Goal: Navigation & Orientation: Understand site structure

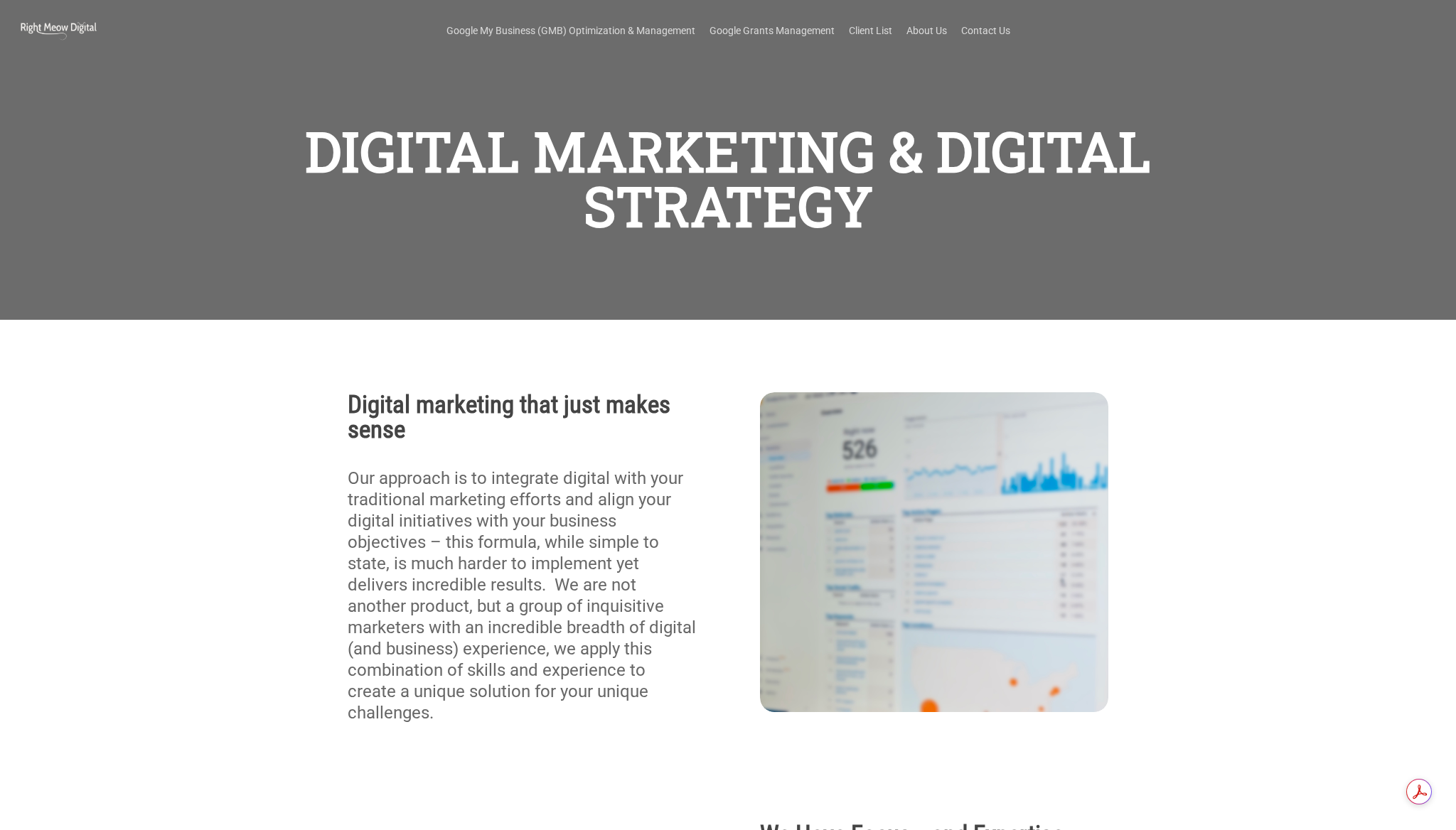
scroll to position [249, 0]
click at [874, 24] on link "Client List" at bounding box center [870, 30] width 44 height 15
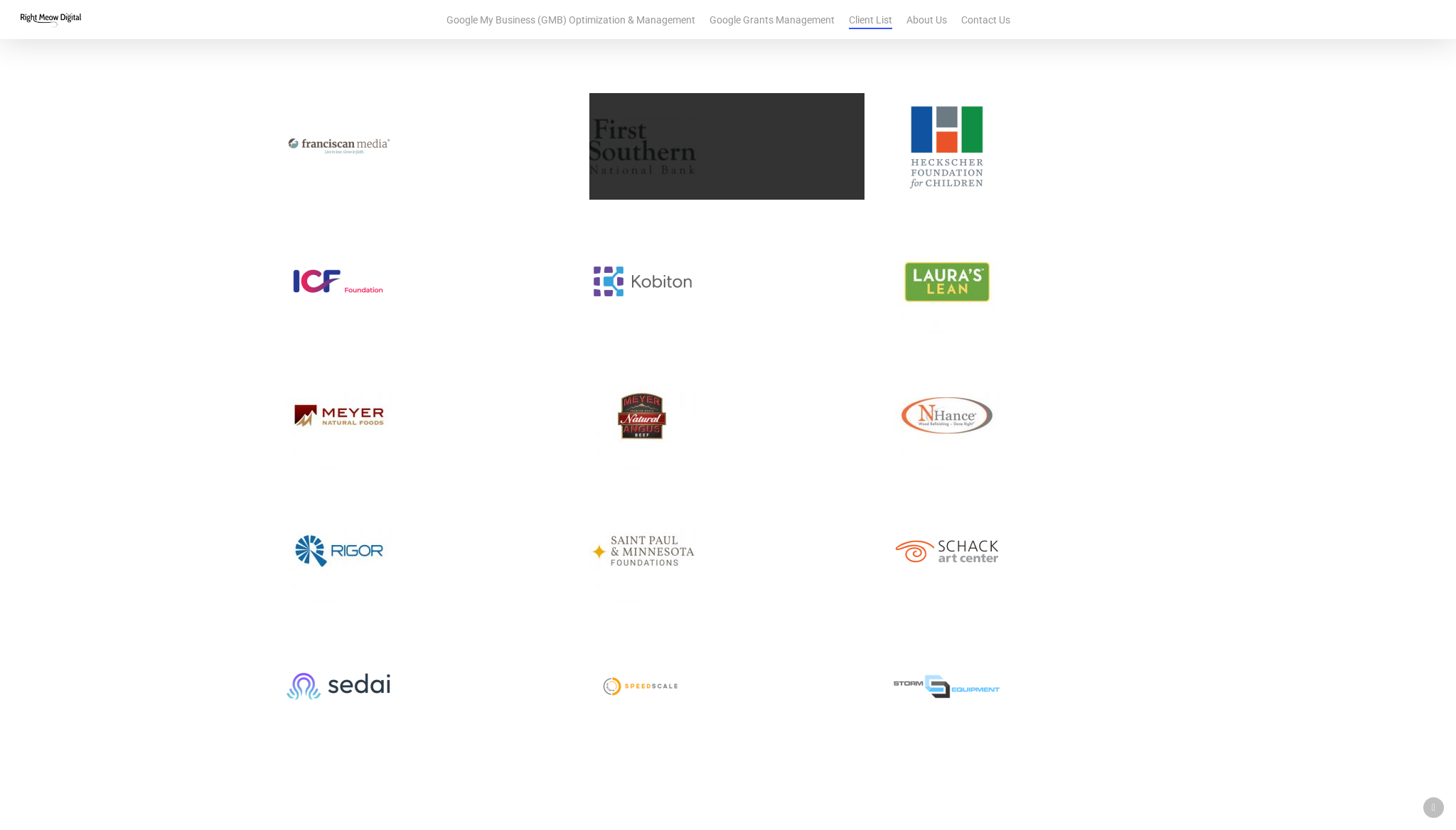
scroll to position [1064, 0]
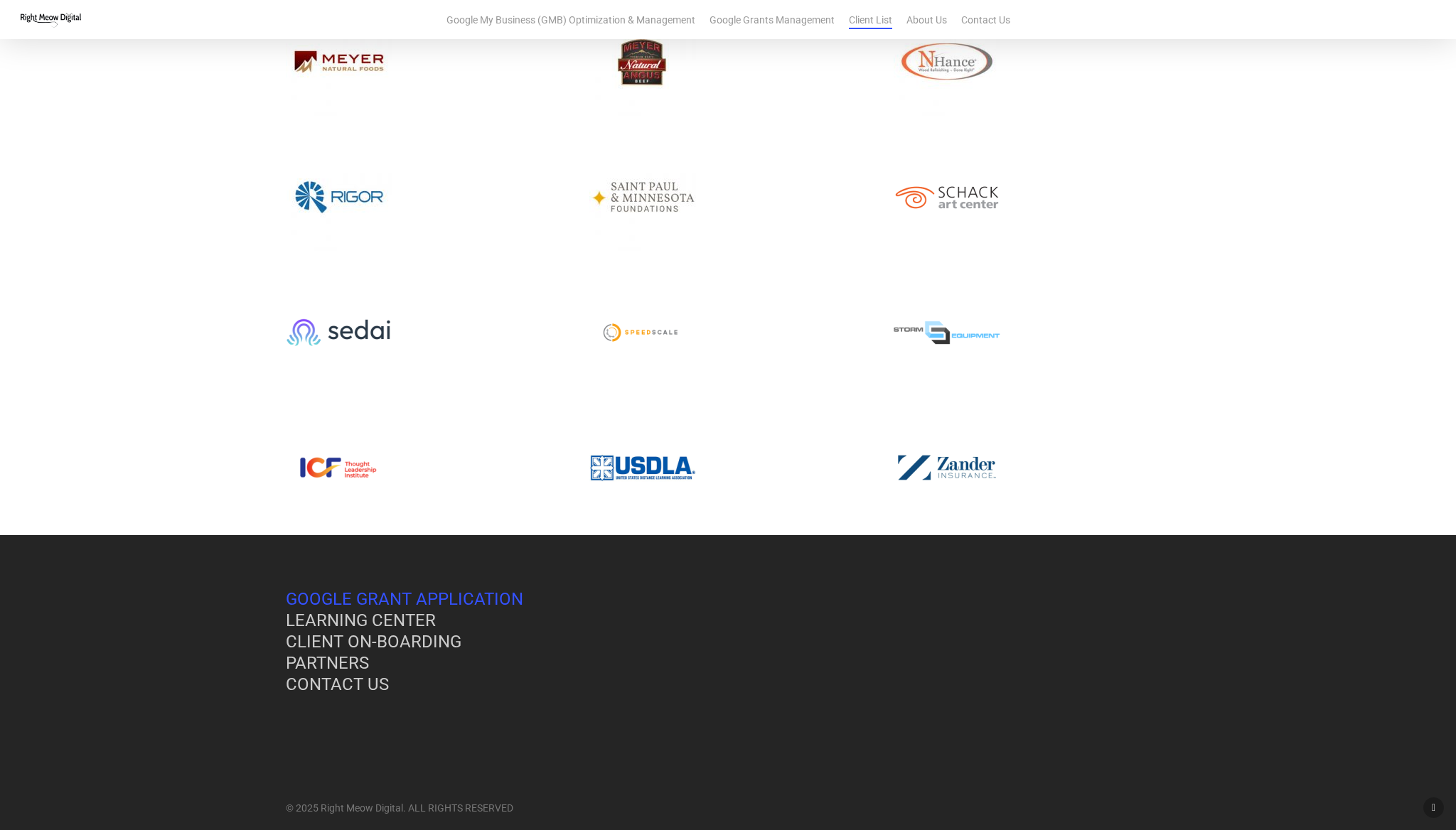
click at [508, 589] on link "GOOGLE GRANT APPLICATION" at bounding box center [404, 599] width 237 height 20
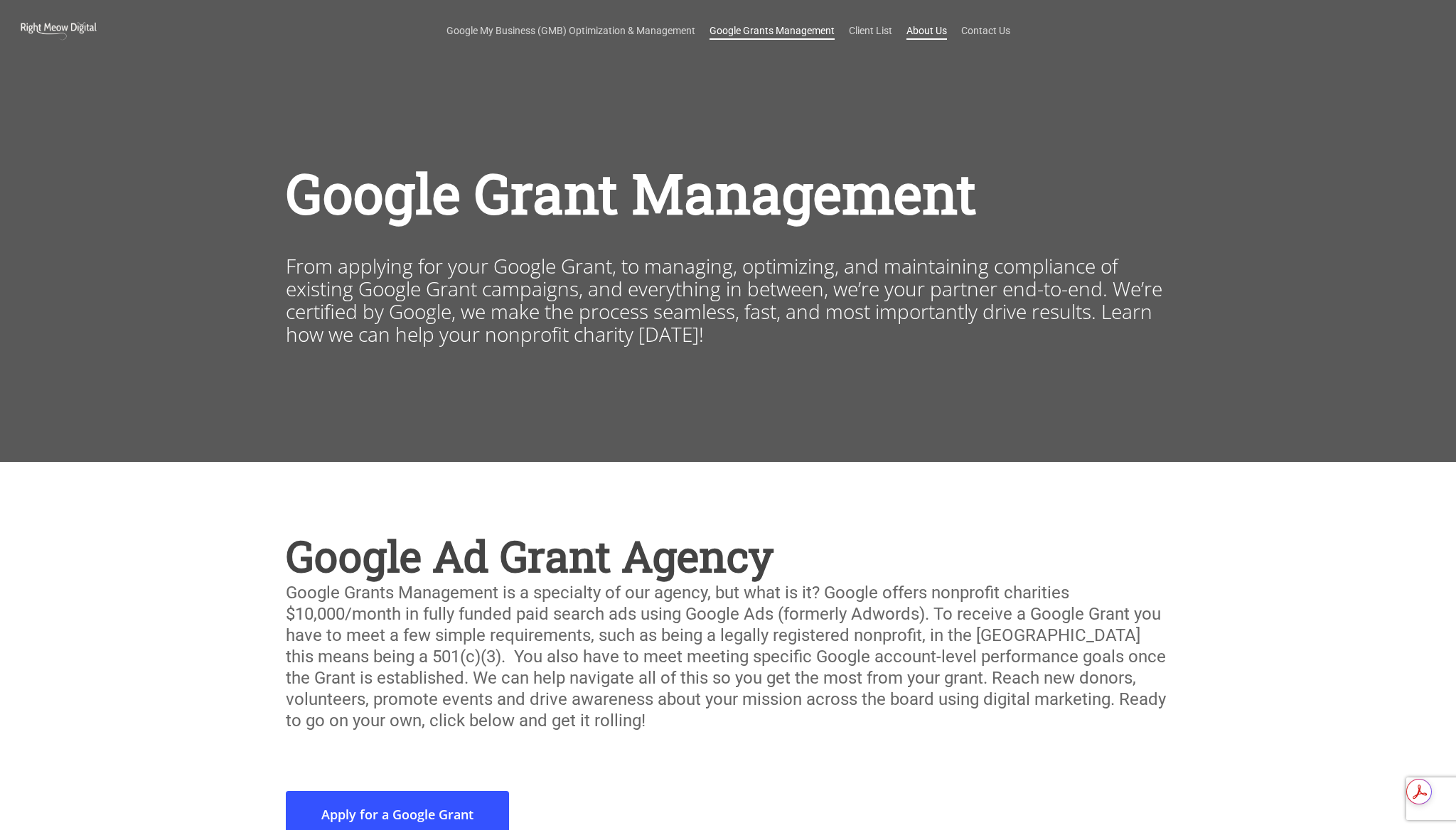
click at [928, 23] on link "About Us" at bounding box center [926, 30] width 40 height 15
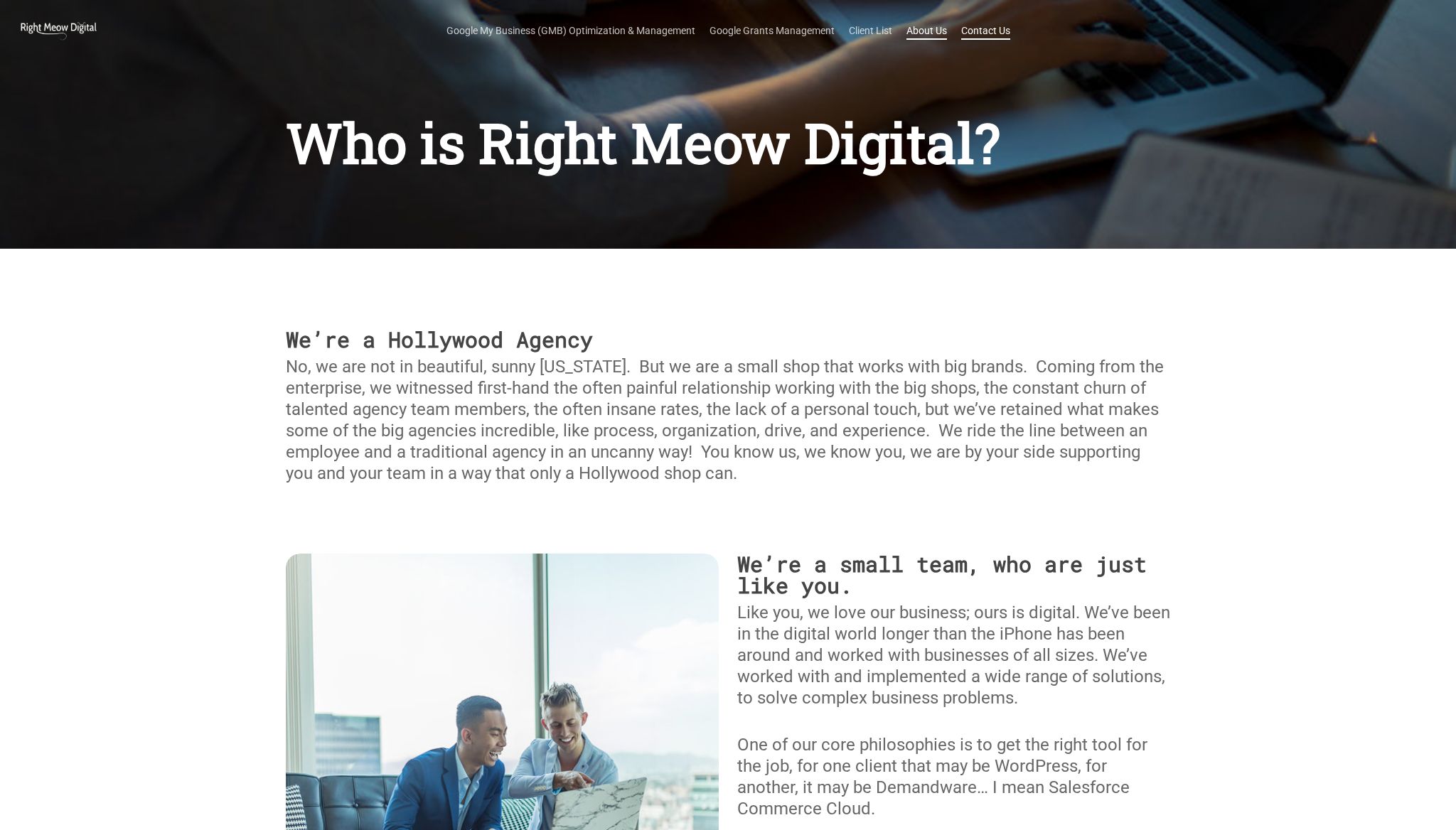
click at [985, 27] on link "Contact Us" at bounding box center [985, 30] width 49 height 15
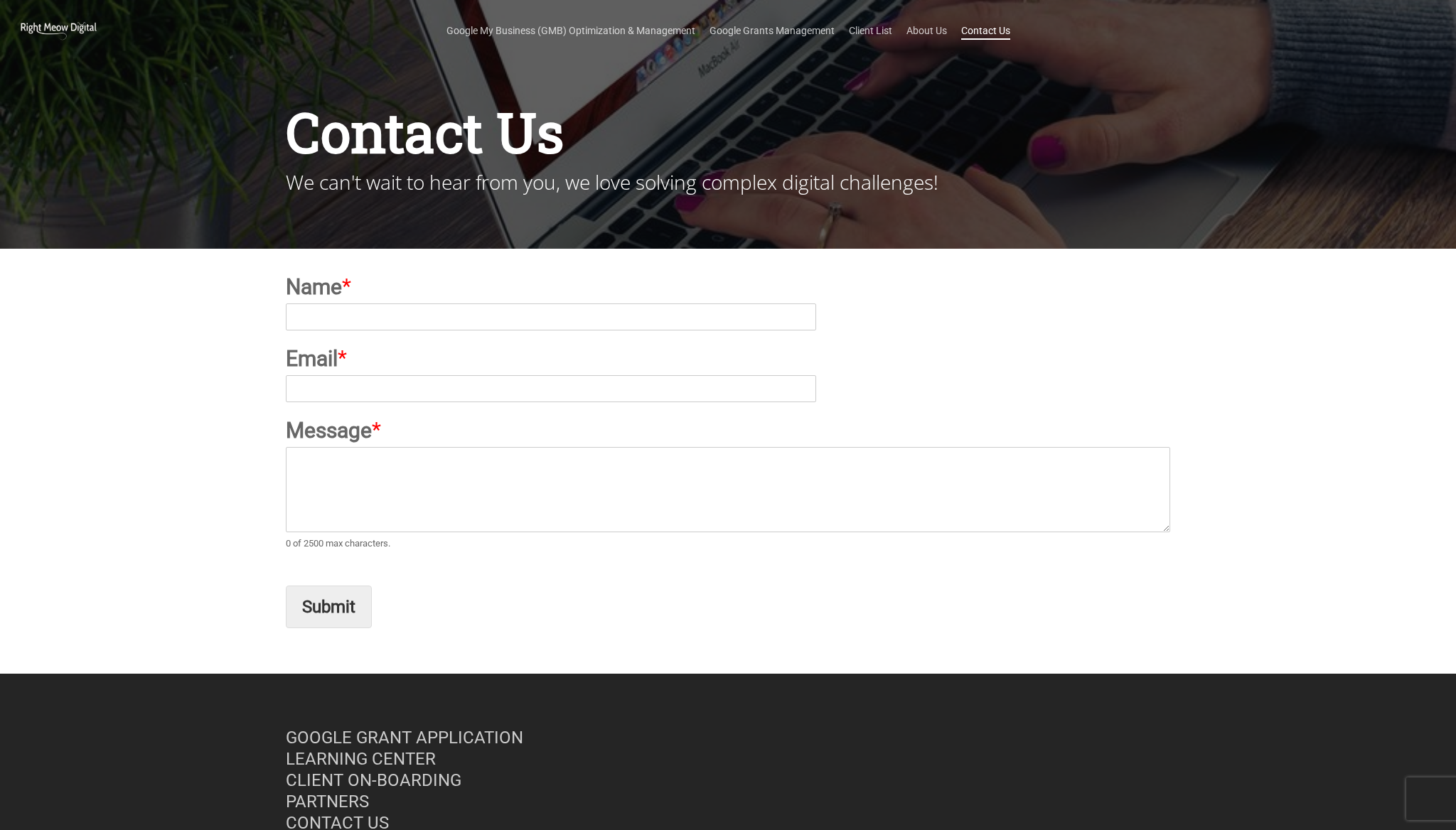
scroll to position [152, 0]
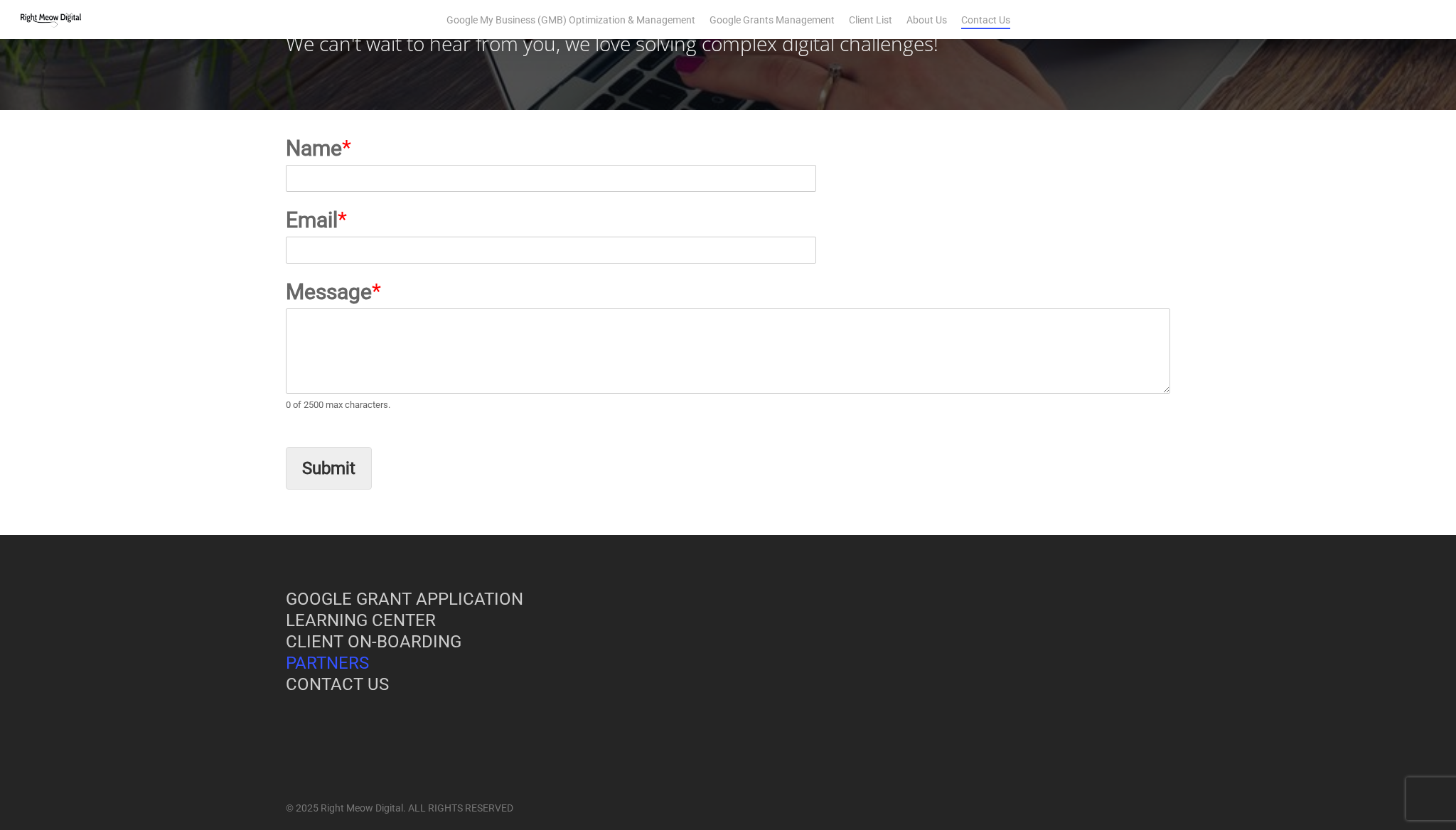
click at [358, 654] on link "PARTNERS" at bounding box center [327, 663] width 83 height 20
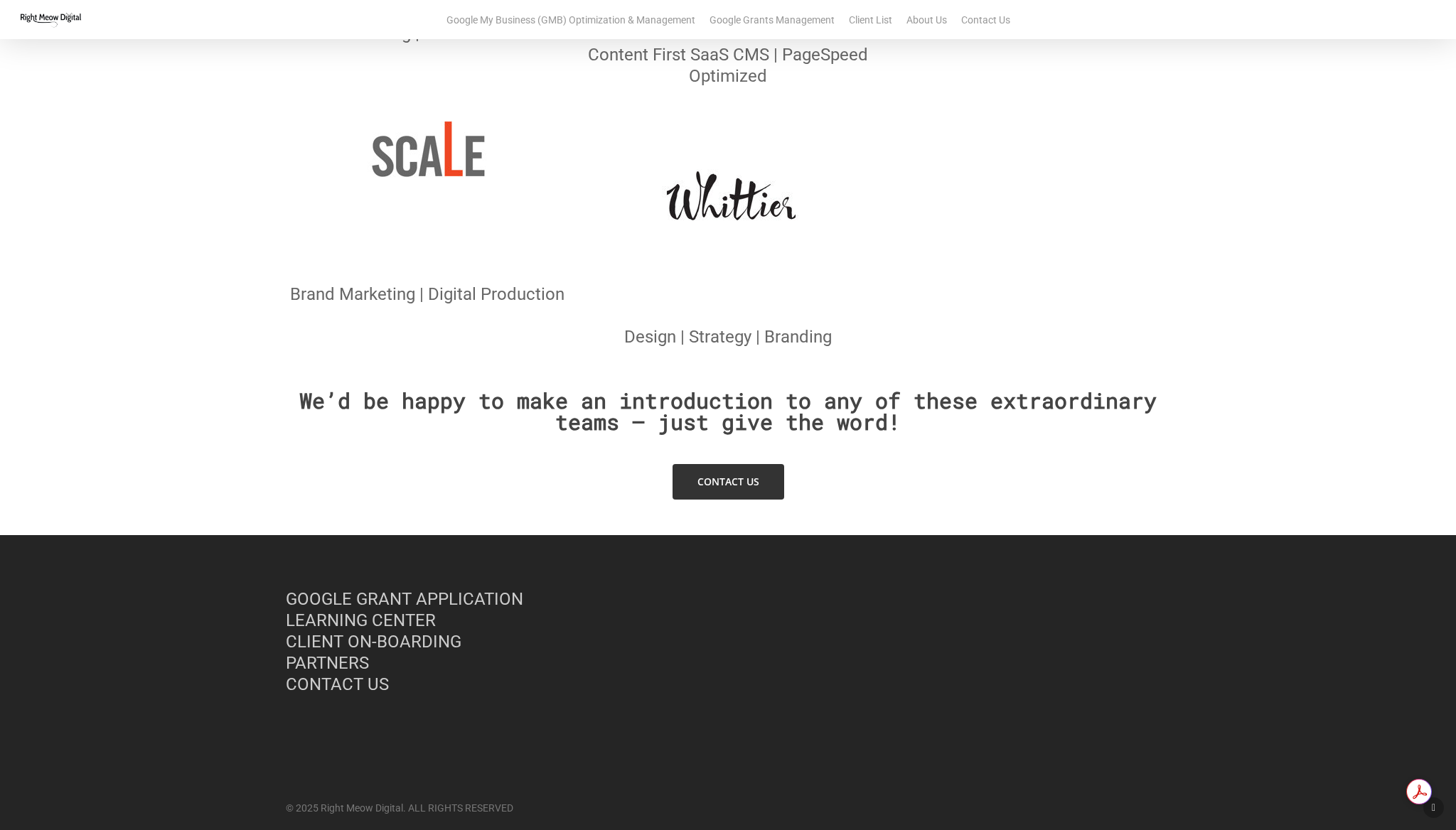
scroll to position [964, 0]
